Goal: Transaction & Acquisition: Purchase product/service

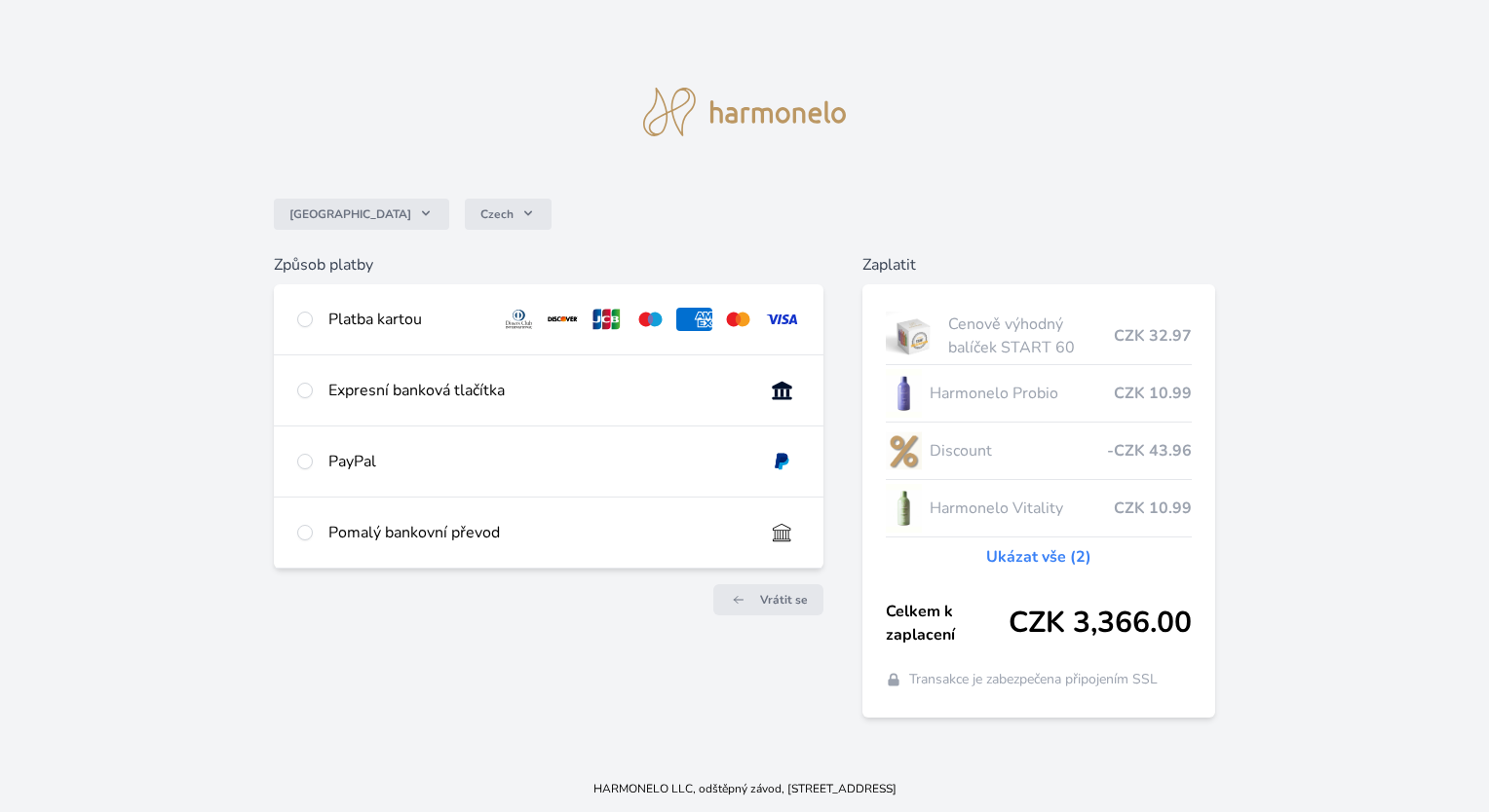
click at [316, 316] on div "Platba kartou" at bounding box center [547, 320] width 548 height 70
radio input "true"
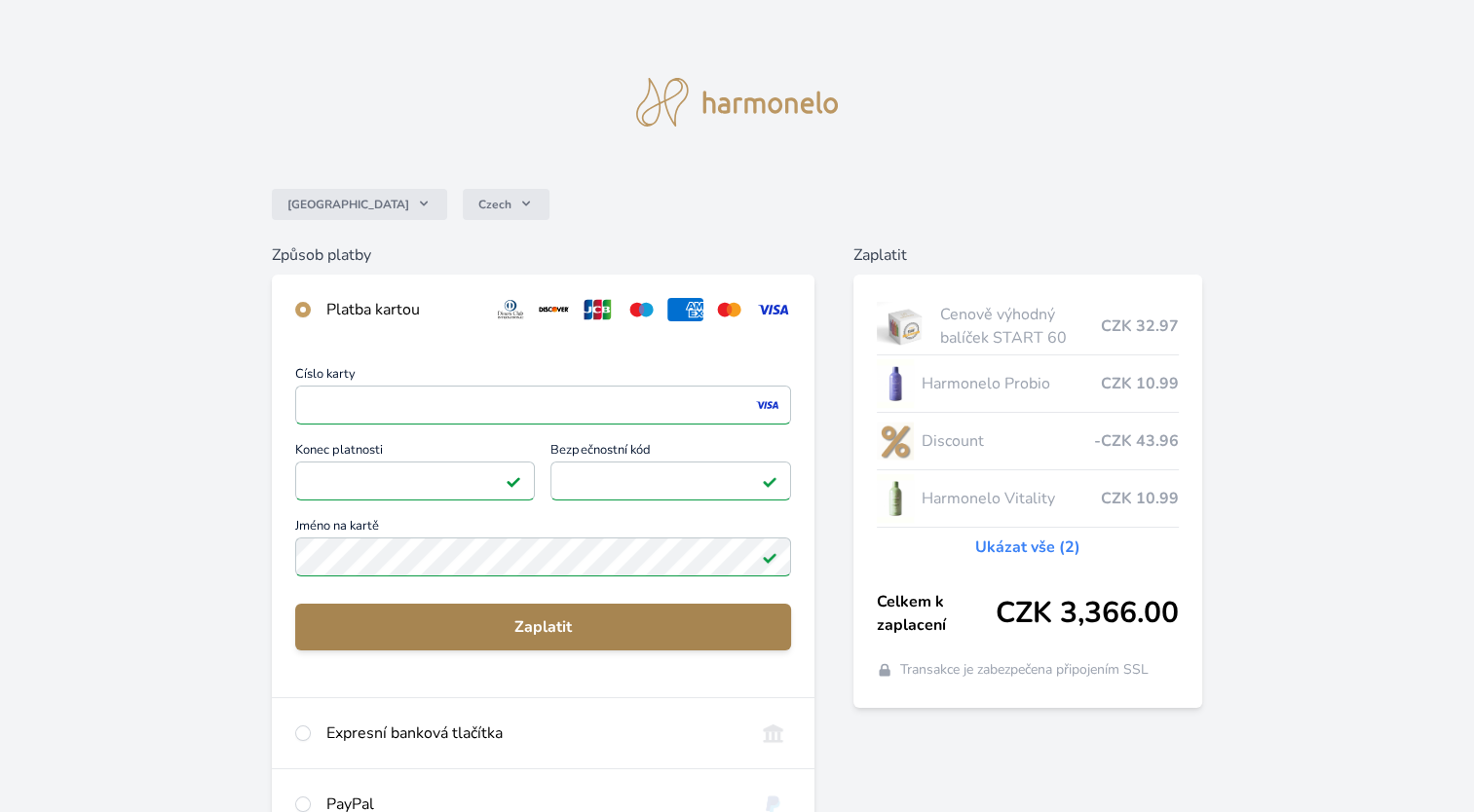
click at [540, 638] on span "Zaplatit" at bounding box center [542, 627] width 464 height 23
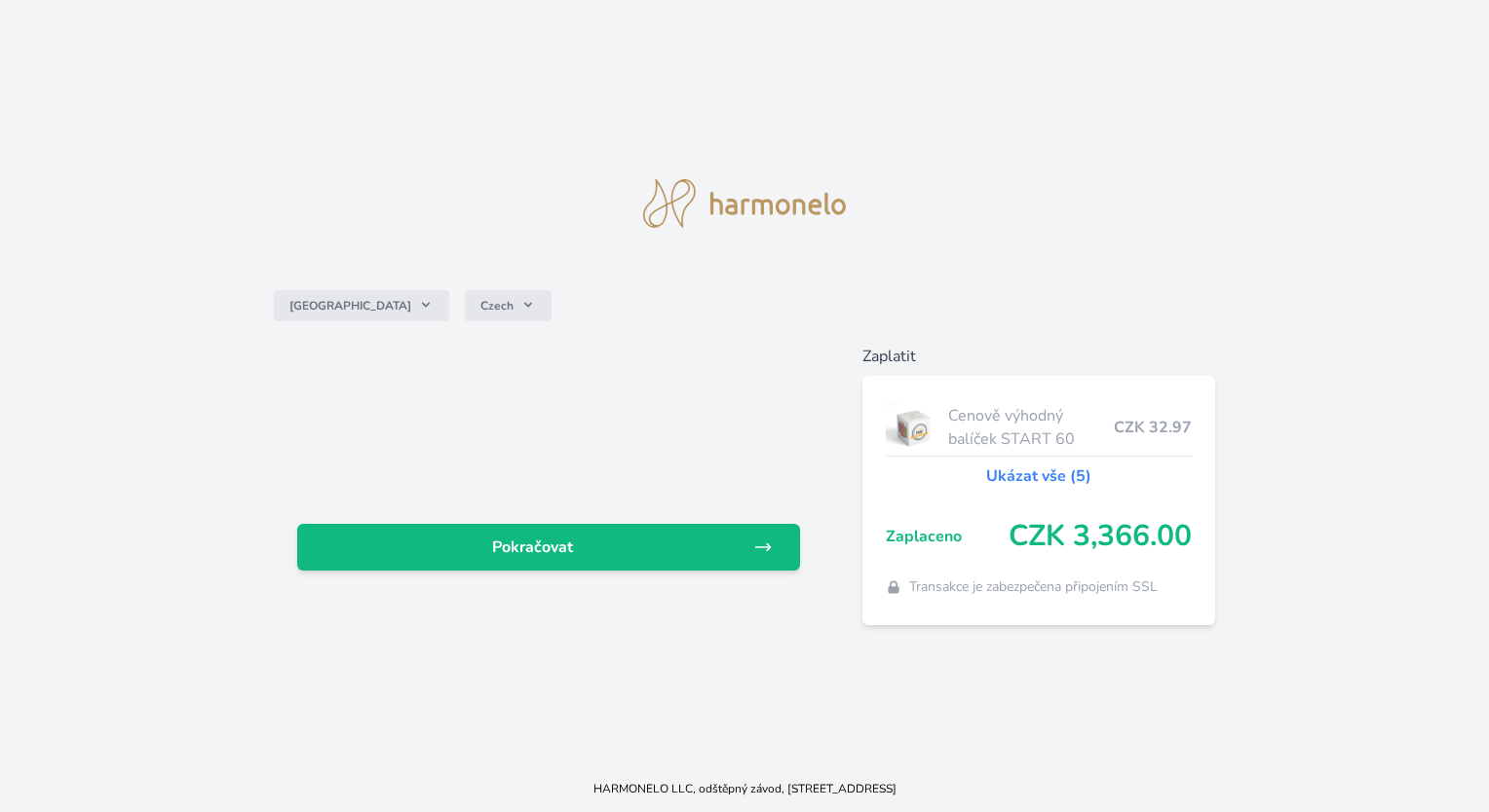
click at [1031, 477] on link "Ukázat vše (5)" at bounding box center [1039, 476] width 106 height 23
